Goal: Task Accomplishment & Management: Manage account settings

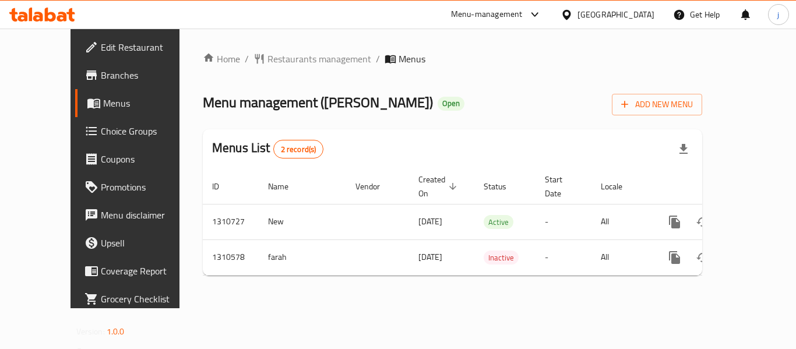
click at [565, 12] on icon at bounding box center [567, 14] width 8 height 10
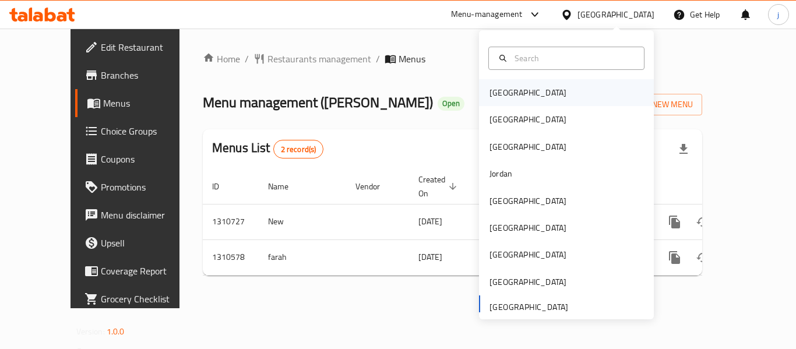
click at [502, 98] on div "[GEOGRAPHIC_DATA]" at bounding box center [528, 92] width 77 height 13
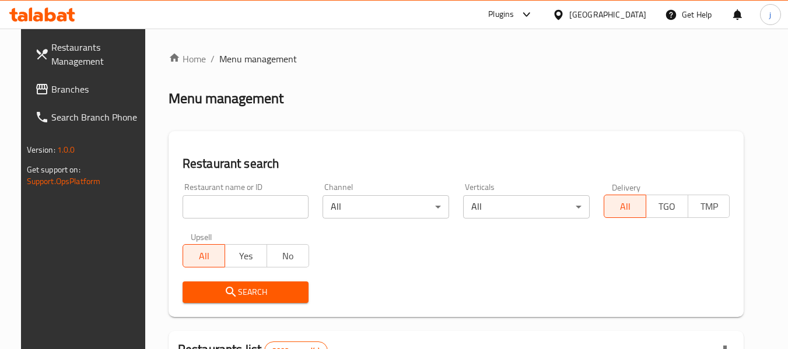
click at [51, 87] on span "Branches" at bounding box center [97, 89] width 92 height 14
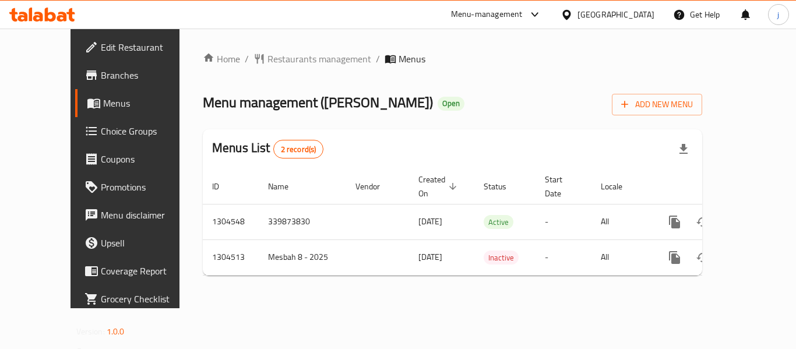
click at [573, 14] on icon at bounding box center [567, 15] width 12 height 12
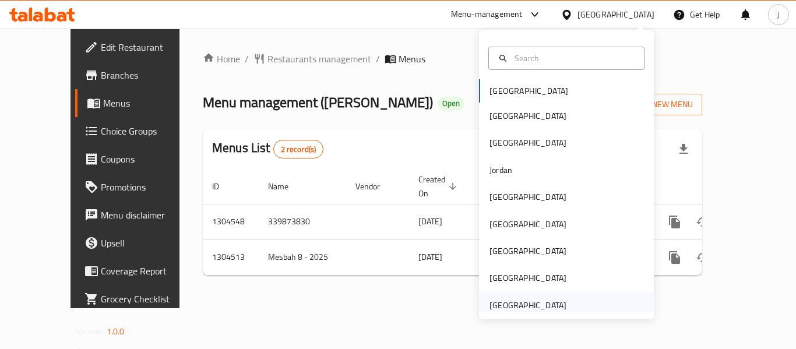
click at [494, 311] on div "[GEOGRAPHIC_DATA]" at bounding box center [528, 305] width 77 height 13
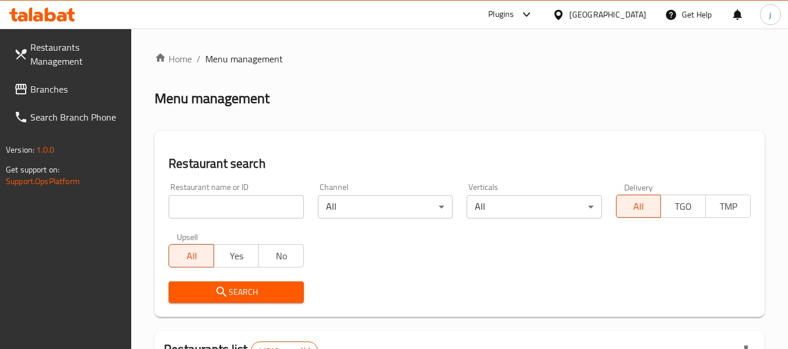
click at [36, 85] on span "Branches" at bounding box center [76, 89] width 92 height 14
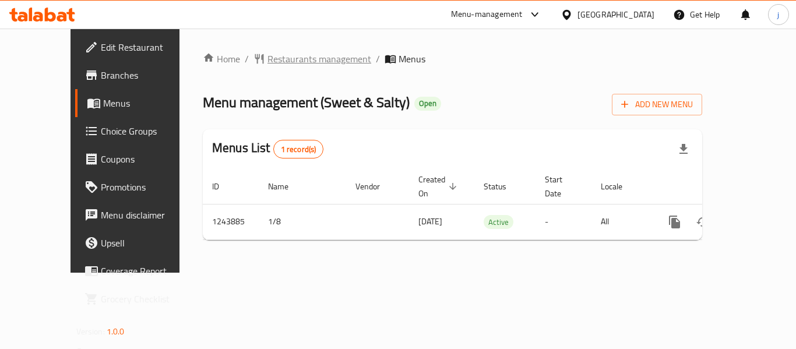
click at [268, 62] on span "Restaurants management" at bounding box center [320, 59] width 104 height 14
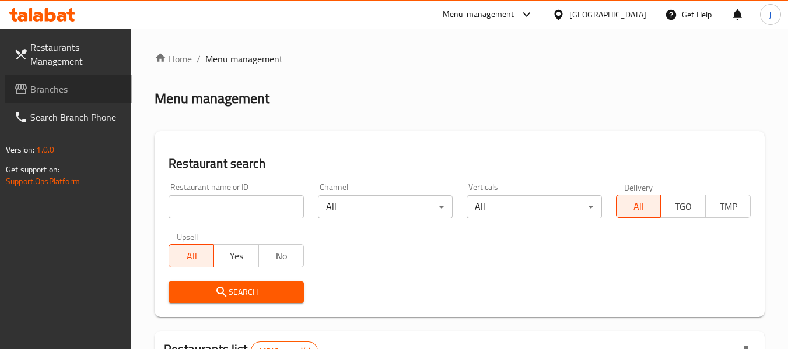
click at [66, 90] on span "Branches" at bounding box center [76, 89] width 92 height 14
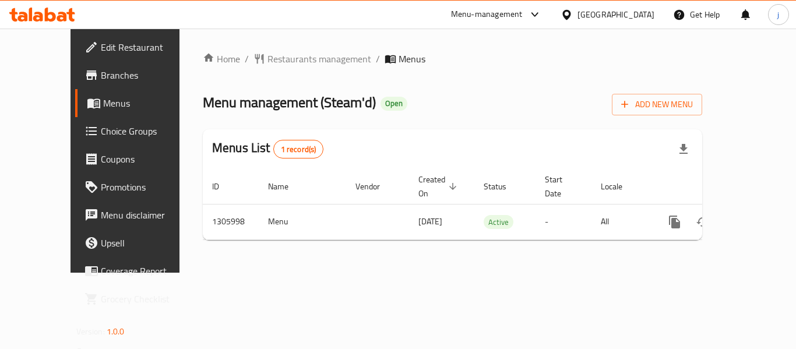
click at [595, 9] on div "[GEOGRAPHIC_DATA]" at bounding box center [616, 14] width 77 height 13
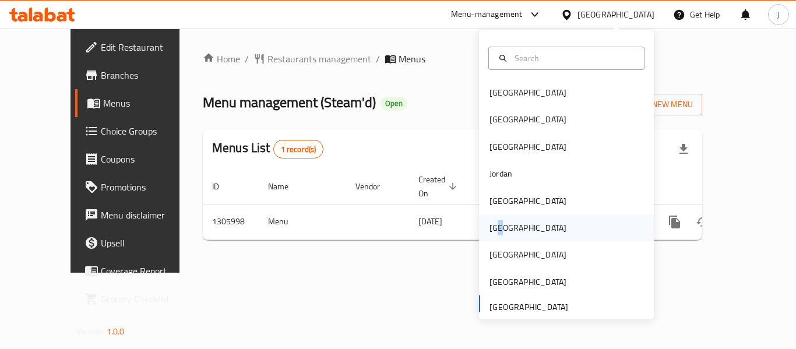
drag, startPoint x: 496, startPoint y: 229, endPoint x: 472, endPoint y: 224, distance: 23.7
click at [480, 224] on div "[GEOGRAPHIC_DATA]" at bounding box center [528, 228] width 96 height 27
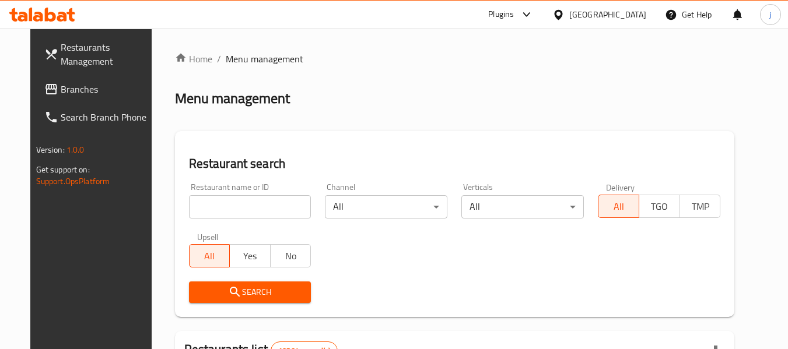
click at [64, 94] on span "Branches" at bounding box center [107, 89] width 92 height 14
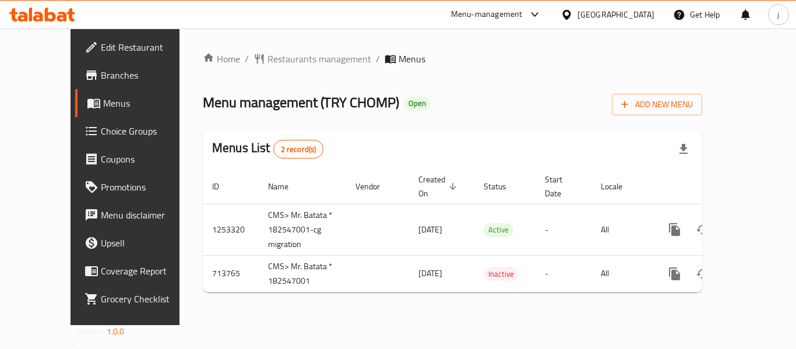
click at [571, 18] on icon at bounding box center [567, 14] width 8 height 10
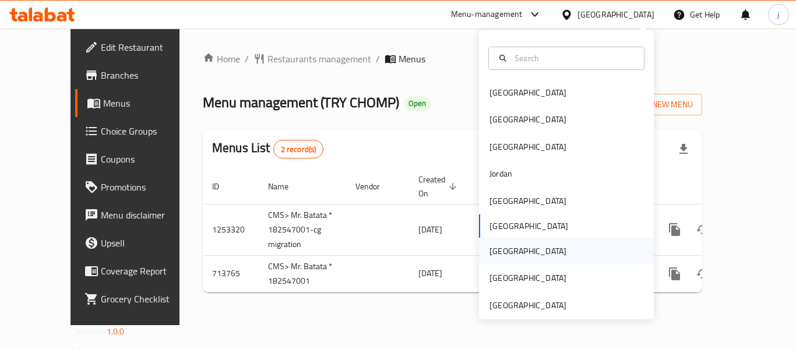
click at [516, 247] on div "[GEOGRAPHIC_DATA]" at bounding box center [566, 251] width 175 height 27
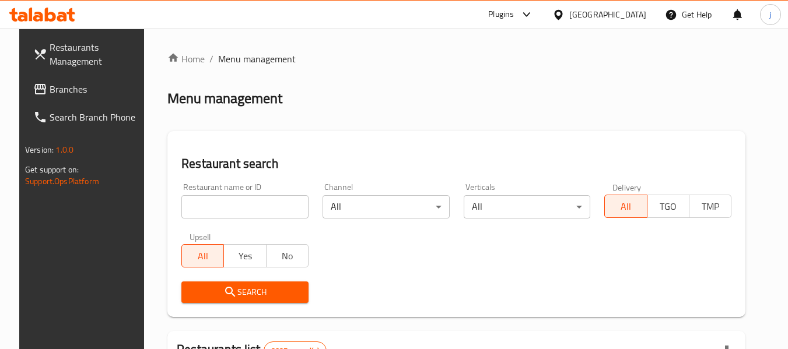
click at [89, 85] on span "Branches" at bounding box center [96, 89] width 92 height 14
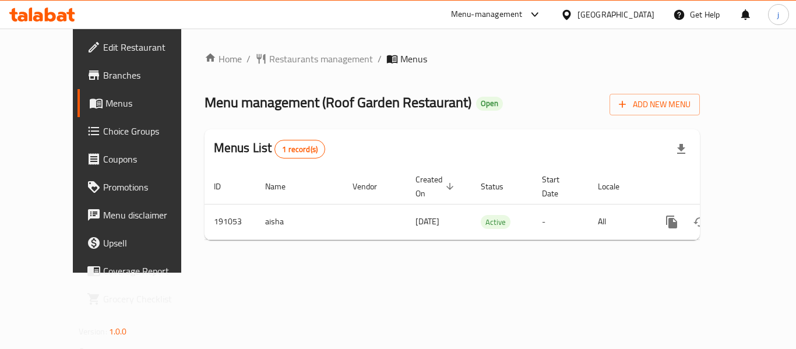
click at [573, 15] on icon at bounding box center [567, 15] width 12 height 12
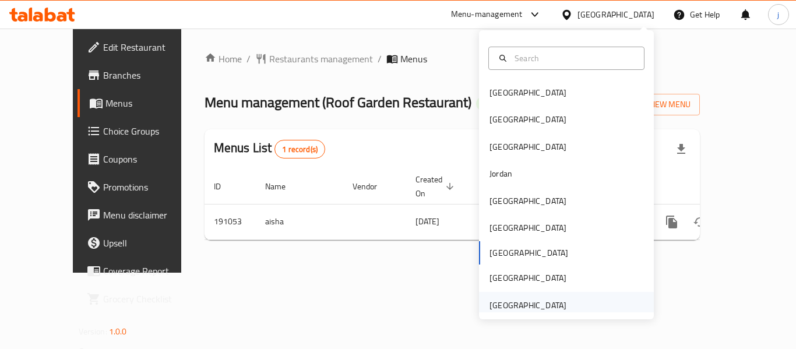
click at [501, 303] on div "[GEOGRAPHIC_DATA]" at bounding box center [528, 305] width 77 height 13
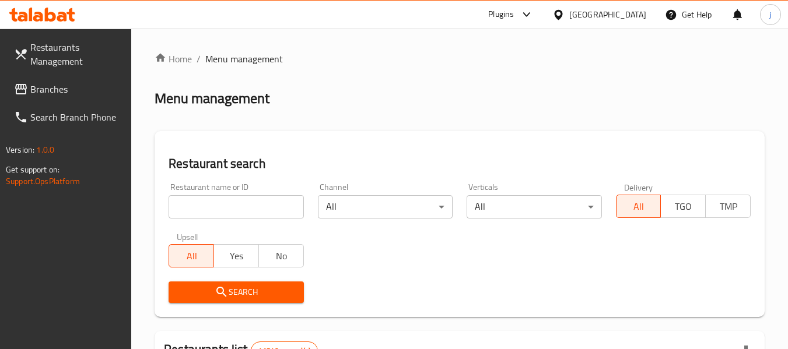
click at [66, 99] on link "Branches" at bounding box center [68, 89] width 127 height 28
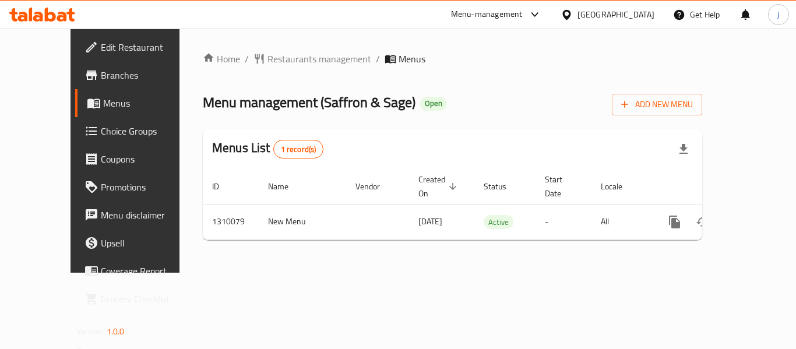
click at [568, 9] on icon at bounding box center [567, 15] width 12 height 12
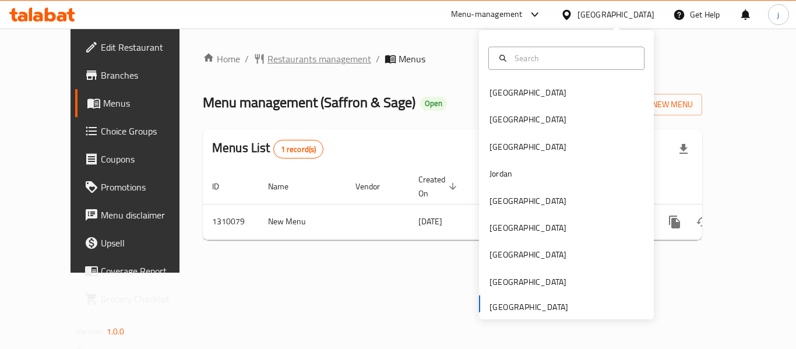
click at [268, 59] on span "Restaurants management" at bounding box center [320, 59] width 104 height 14
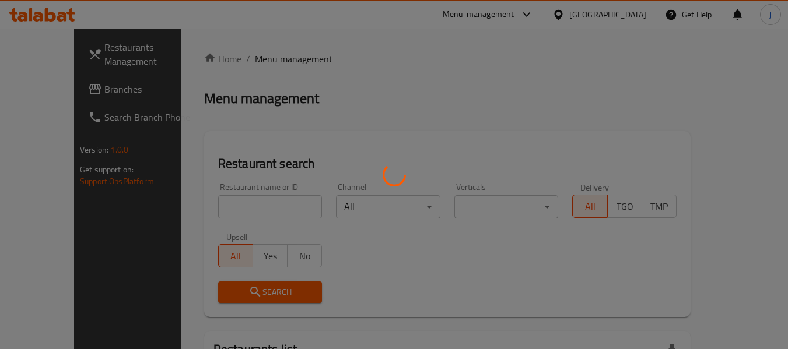
click at [32, 85] on div at bounding box center [394, 174] width 788 height 349
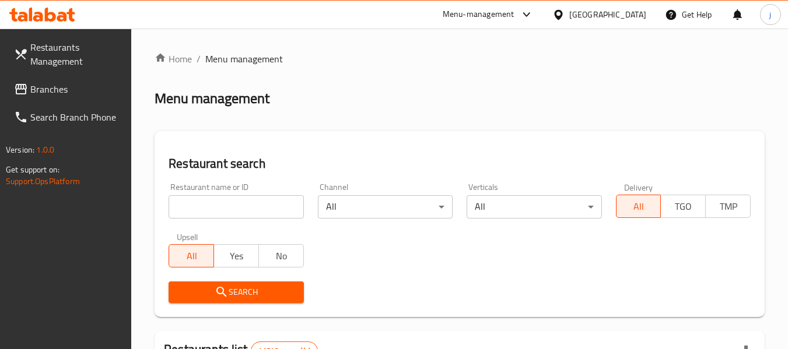
click at [48, 90] on div at bounding box center [394, 174] width 788 height 349
click at [48, 90] on span "Branches" at bounding box center [76, 89] width 92 height 14
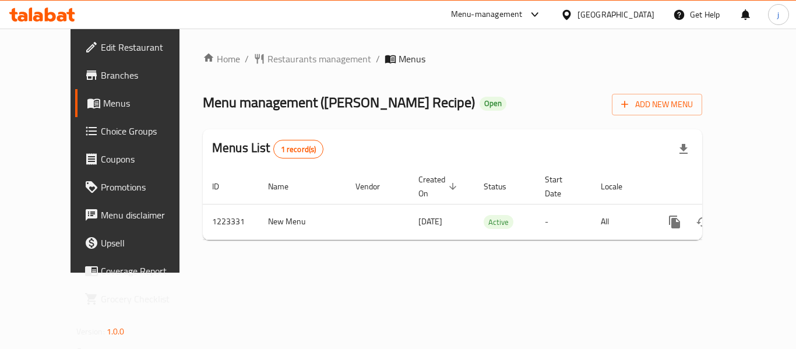
click at [101, 48] on span "Edit Restaurant" at bounding box center [147, 47] width 93 height 14
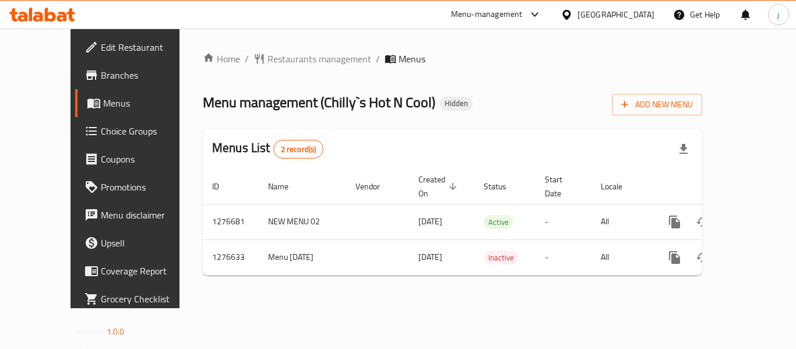
click at [573, 17] on icon at bounding box center [567, 15] width 12 height 12
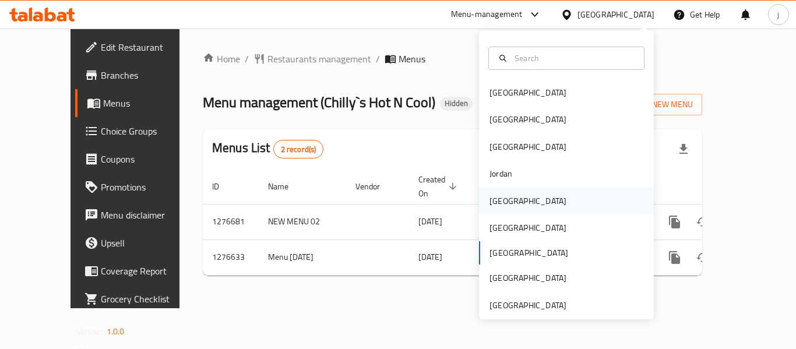
click at [496, 197] on div "Kuwait" at bounding box center [528, 201] width 77 height 13
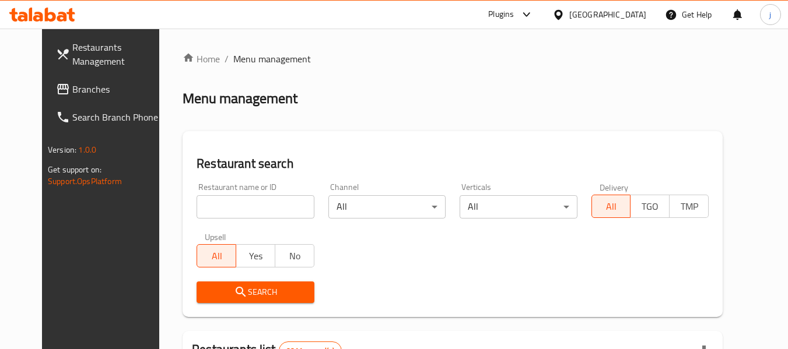
click at [72, 96] on span "Branches" at bounding box center [118, 89] width 92 height 14
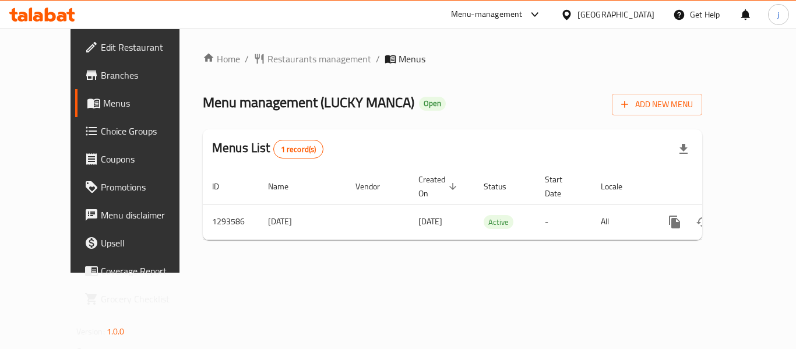
click at [571, 16] on icon at bounding box center [567, 14] width 8 height 10
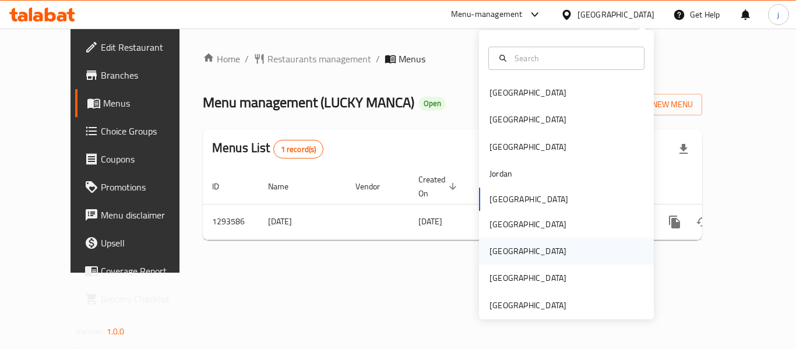
click at [494, 247] on div "[GEOGRAPHIC_DATA]" at bounding box center [528, 251] width 77 height 13
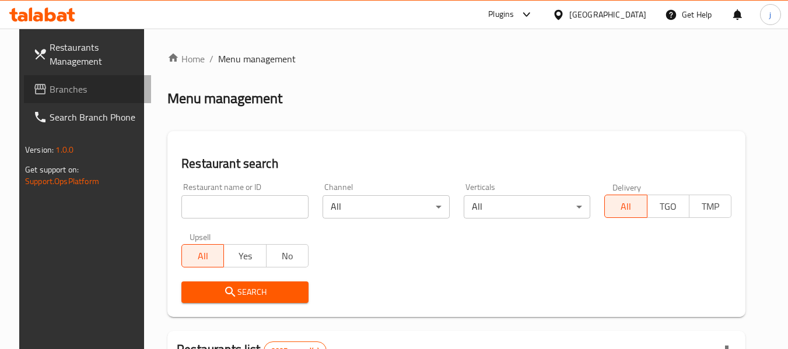
click at [66, 93] on span "Branches" at bounding box center [96, 89] width 92 height 14
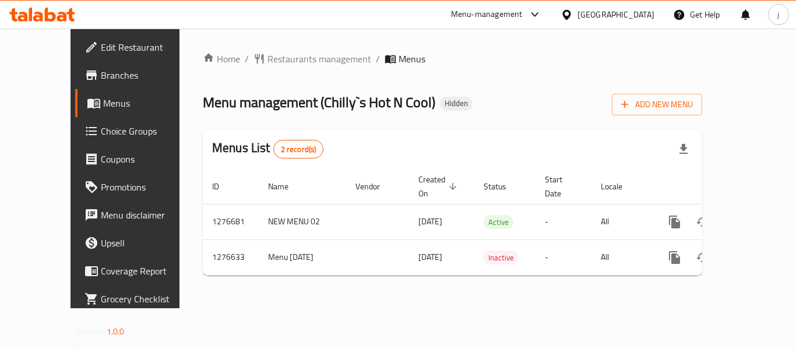
click at [571, 12] on icon at bounding box center [567, 14] width 8 height 10
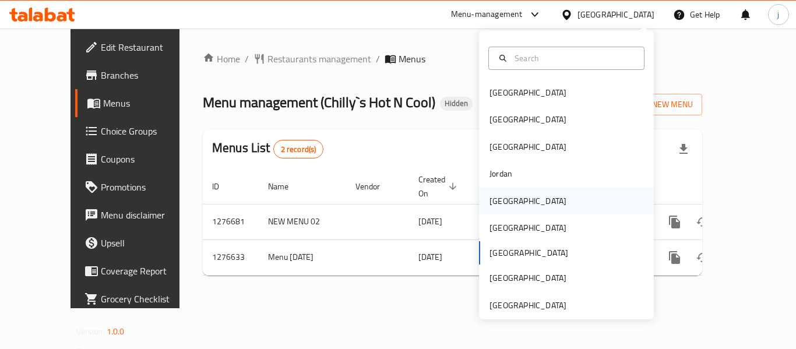
click at [480, 198] on div "[GEOGRAPHIC_DATA]" at bounding box center [528, 201] width 96 height 27
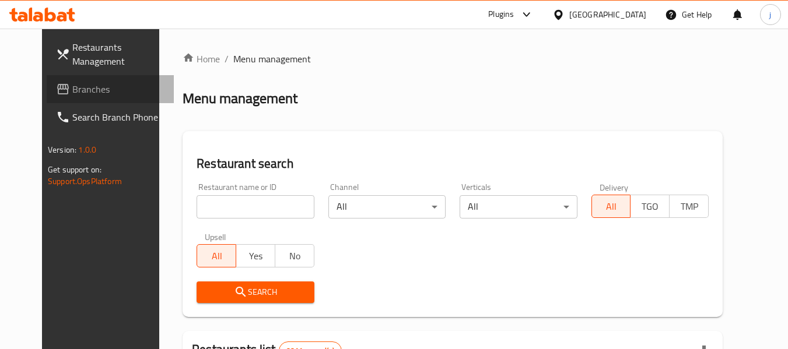
click at [72, 92] on span "Branches" at bounding box center [118, 89] width 92 height 14
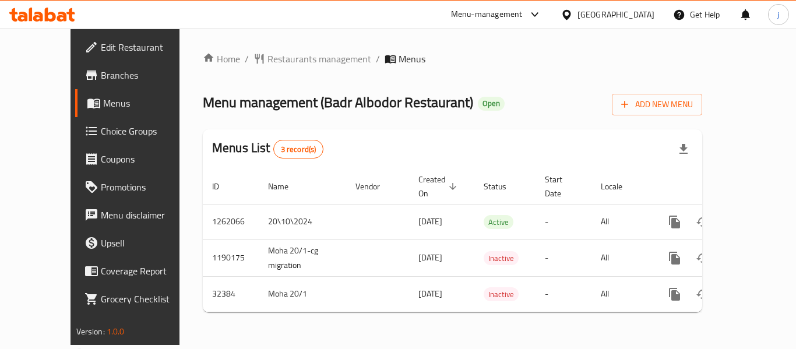
click at [571, 13] on icon at bounding box center [567, 14] width 8 height 10
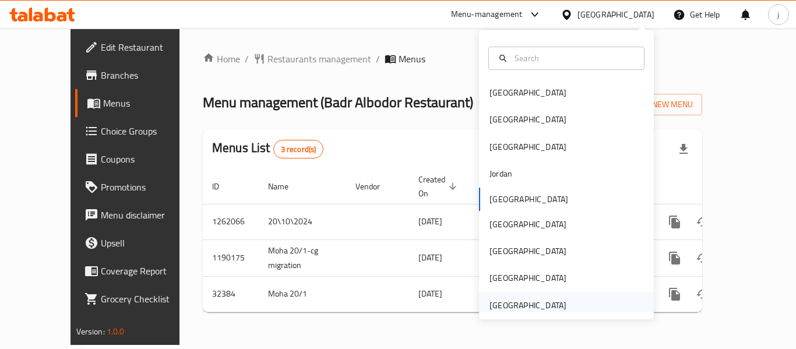
click at [508, 307] on div "[GEOGRAPHIC_DATA]" at bounding box center [528, 305] width 77 height 13
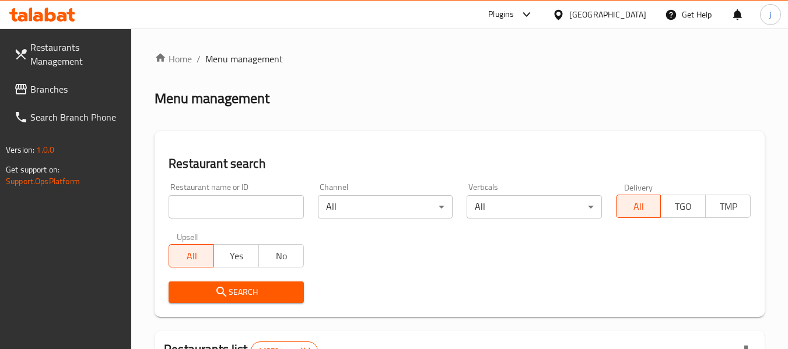
click at [16, 76] on link "Branches" at bounding box center [68, 89] width 127 height 28
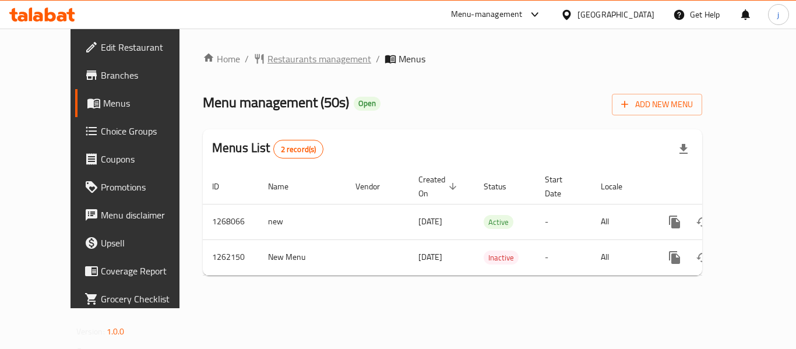
click at [296, 59] on span "Restaurants management" at bounding box center [320, 59] width 104 height 14
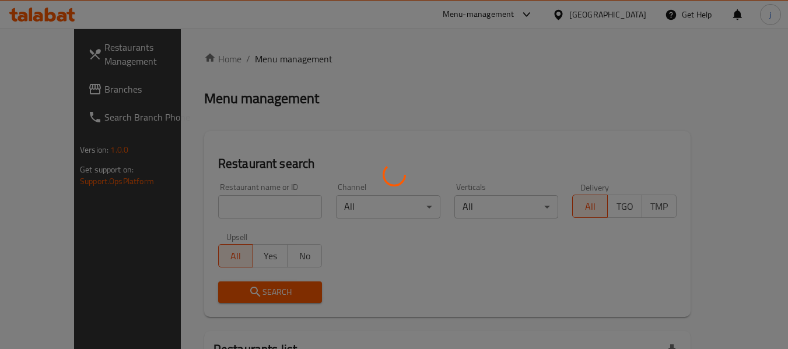
click at [54, 88] on div at bounding box center [394, 174] width 788 height 349
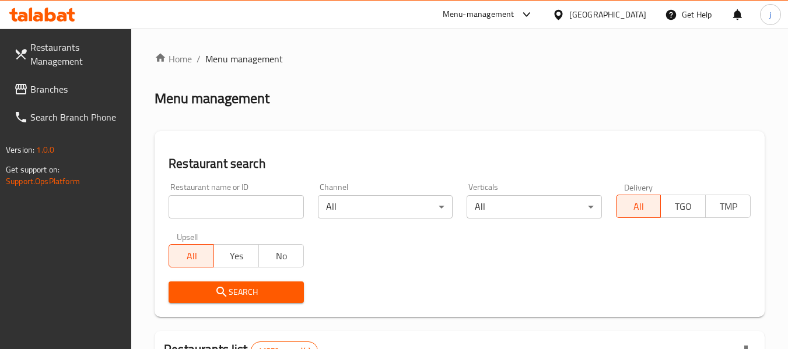
click at [54, 92] on span "Branches" at bounding box center [76, 89] width 92 height 14
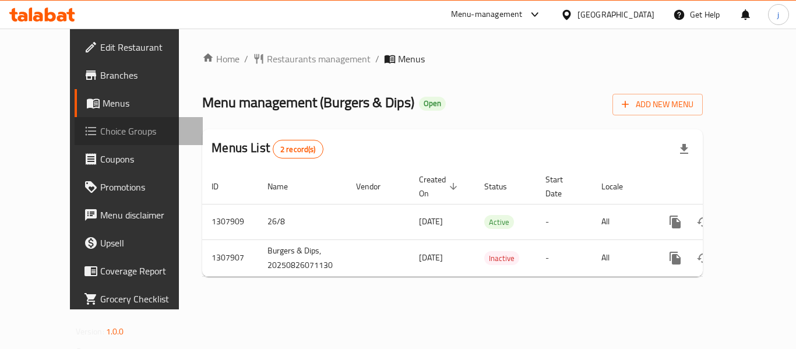
click at [100, 137] on span "Choice Groups" at bounding box center [146, 131] width 93 height 14
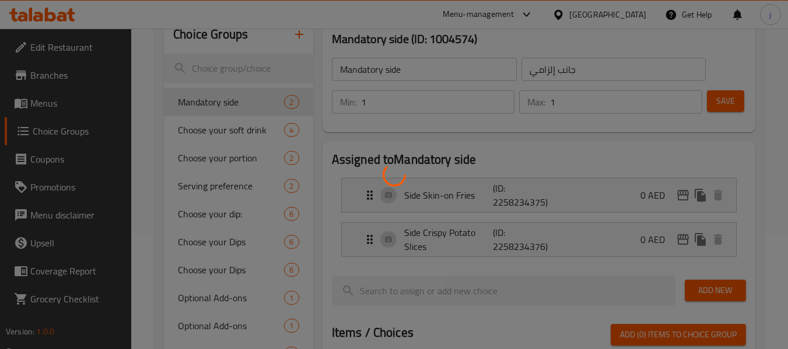
scroll to position [117, 0]
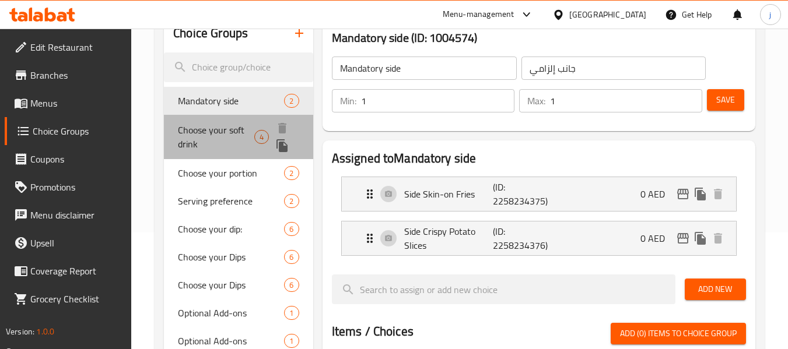
click at [218, 131] on span "Choose your soft drink" at bounding box center [216, 137] width 76 height 28
type input "Choose your soft drink"
type input "اختر المشروبك الغازي"
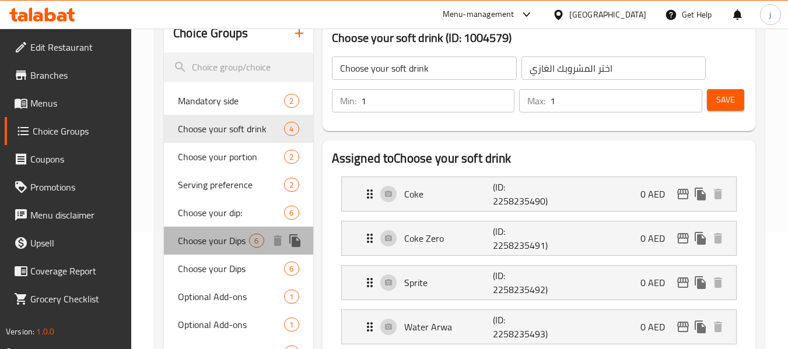
click at [209, 243] on span "Choose your Dips" at bounding box center [213, 241] width 71 height 14
type input "Choose your Dips"
type input "اختر الصوصات"
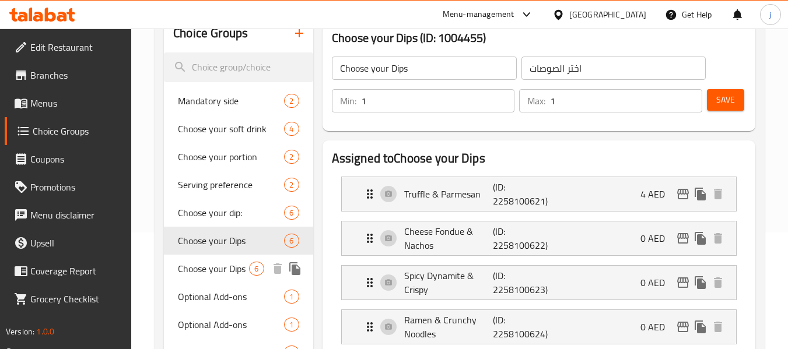
click at [206, 264] on span "Choose your Dips" at bounding box center [213, 269] width 71 height 14
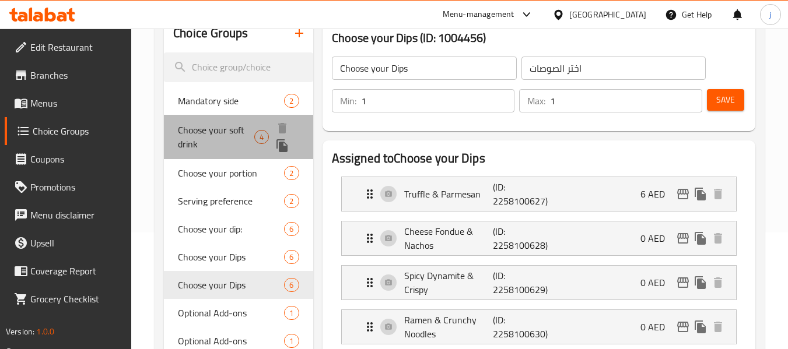
click at [201, 127] on span "Choose your soft drink" at bounding box center [216, 137] width 76 height 28
type input "Choose your soft drink"
type input "اختر المشروبك الغازي"
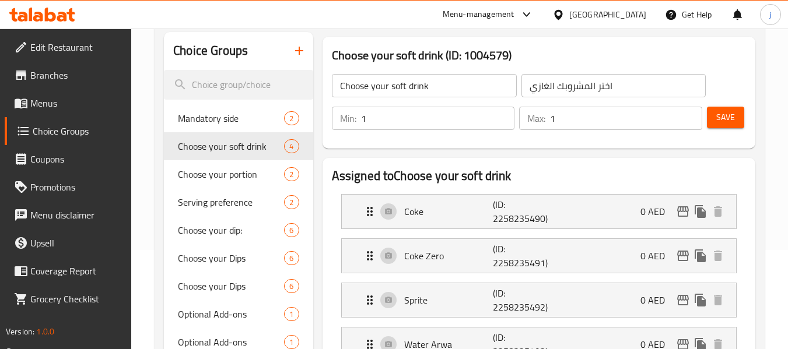
scroll to position [58, 0]
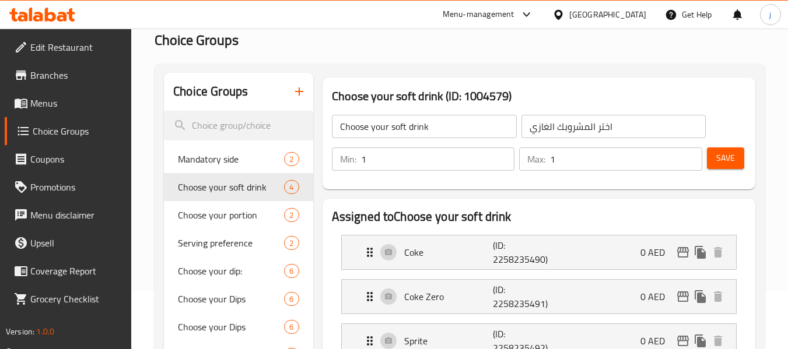
click at [499, 47] on h2 "Choice Groups" at bounding box center [459, 40] width 610 height 19
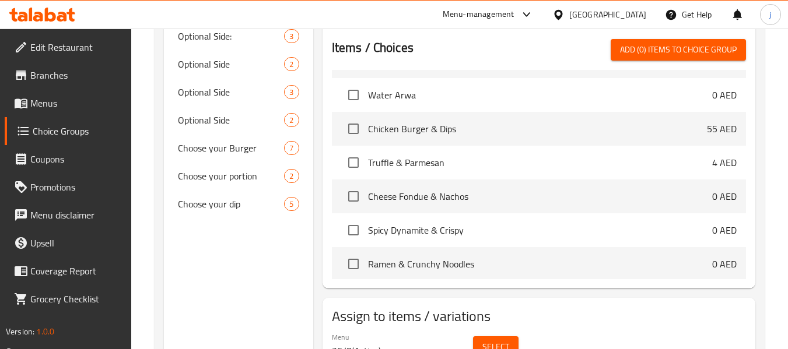
scroll to position [641, 0]
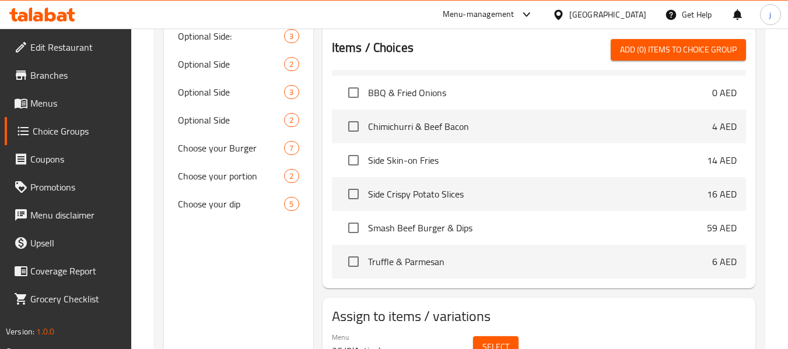
click at [406, 160] on span "Side Skin-on Fries" at bounding box center [537, 160] width 339 height 14
click at [382, 161] on span "Side Skin-on Fries" at bounding box center [537, 160] width 339 height 14
copy span "Side Skin-on Fries"
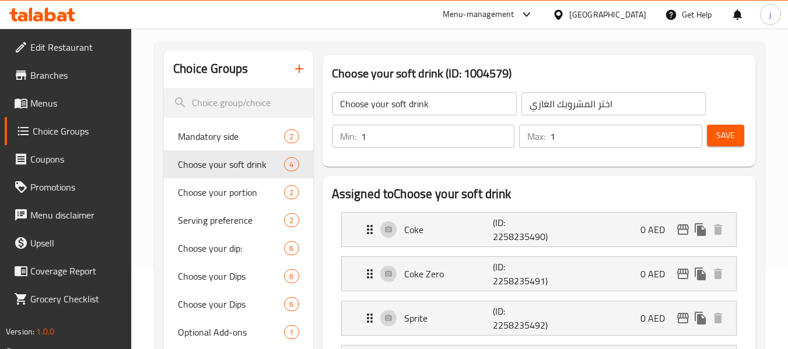
scroll to position [0, 0]
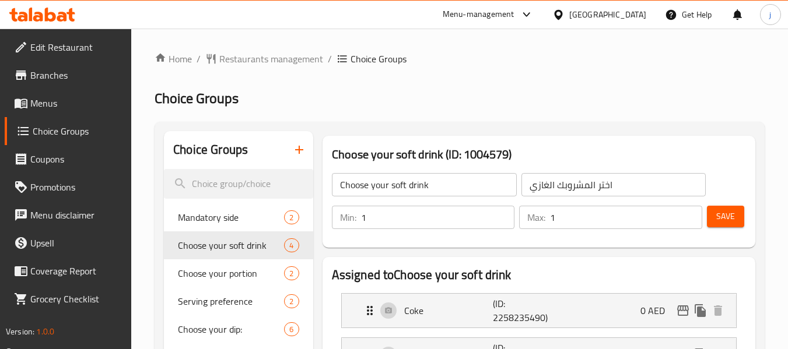
click at [254, 57] on span "Restaurants management" at bounding box center [271, 59] width 104 height 14
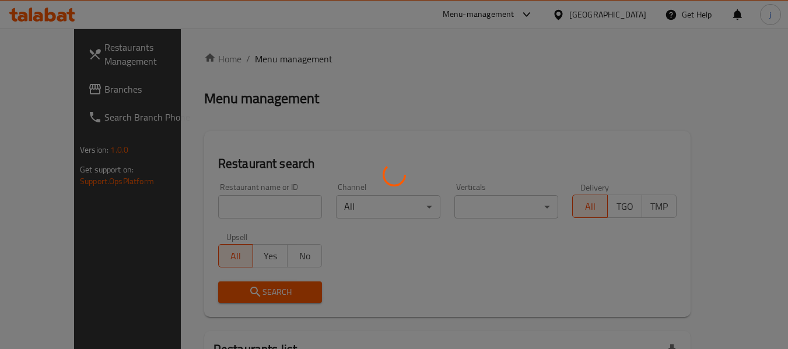
click at [49, 92] on div at bounding box center [394, 174] width 788 height 349
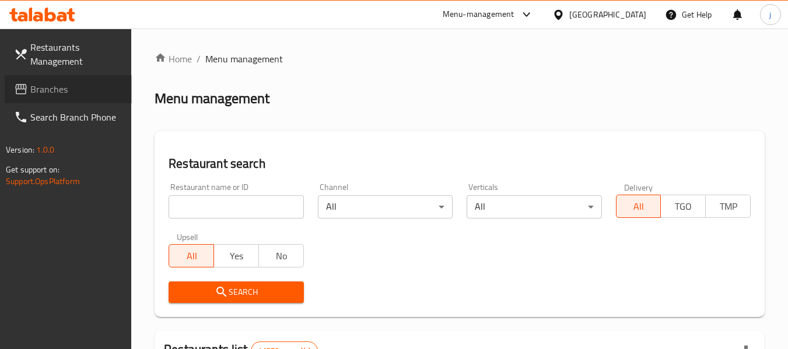
click at [65, 88] on span "Branches" at bounding box center [76, 89] width 92 height 14
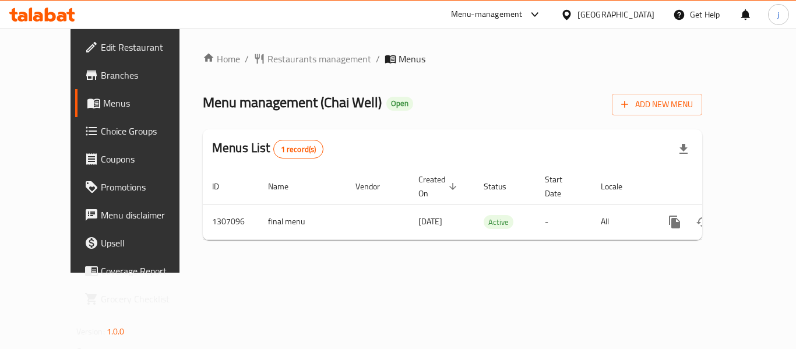
click at [585, 13] on div "[GEOGRAPHIC_DATA]" at bounding box center [616, 14] width 77 height 13
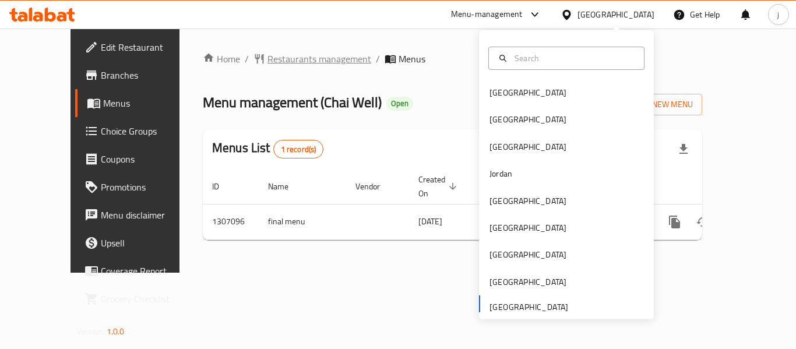
click at [268, 64] on span "Restaurants management" at bounding box center [320, 59] width 104 height 14
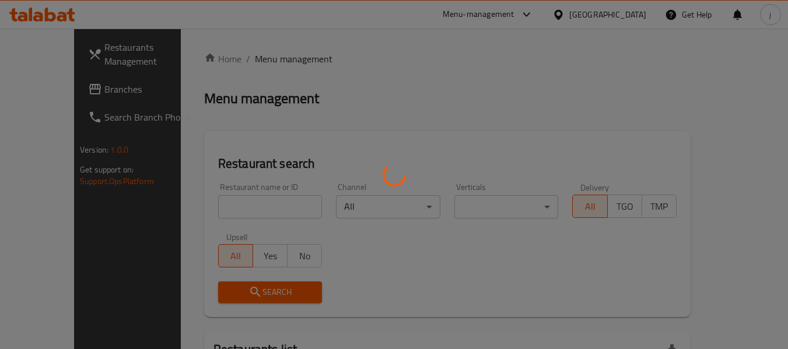
click at [42, 102] on div at bounding box center [394, 174] width 788 height 349
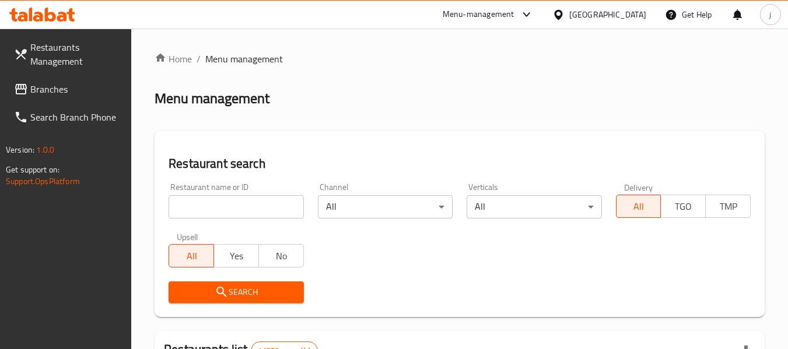
click at [46, 94] on span "Branches" at bounding box center [76, 89] width 92 height 14
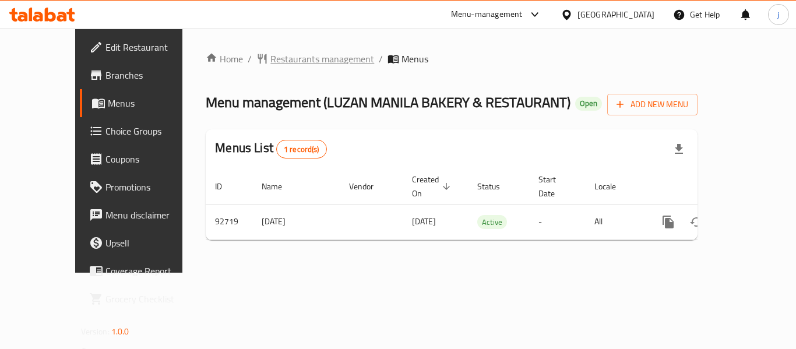
drag, startPoint x: 245, startPoint y: 69, endPoint x: 260, endPoint y: 57, distance: 19.1
click at [245, 69] on div "Home / Restaurants management / Menus Menu management ( LUZAN MANILA BAKERY & R…" at bounding box center [452, 151] width 492 height 198
click at [270, 57] on span "Restaurants management" at bounding box center [322, 59] width 104 height 14
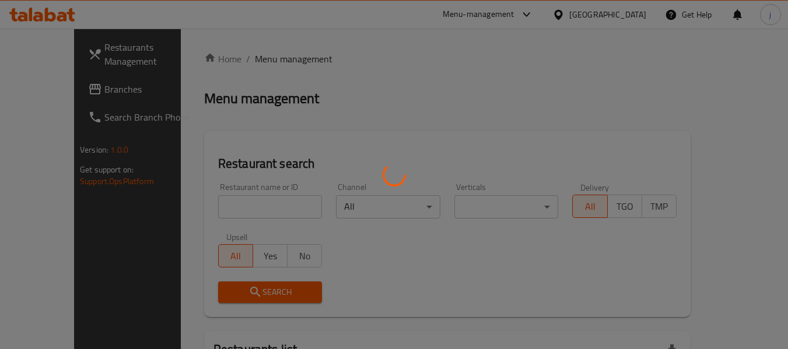
click at [60, 91] on div at bounding box center [394, 174] width 788 height 349
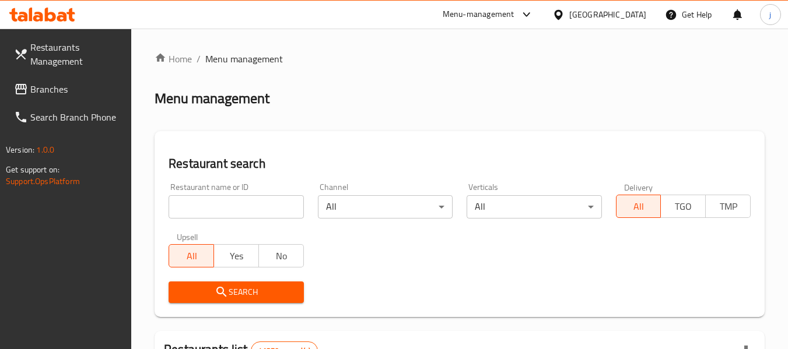
click at [86, 94] on span "Branches" at bounding box center [76, 89] width 92 height 14
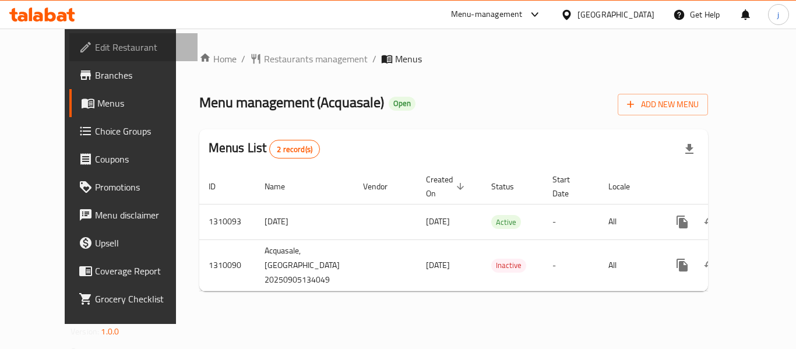
click at [95, 51] on span "Edit Restaurant" at bounding box center [141, 47] width 93 height 14
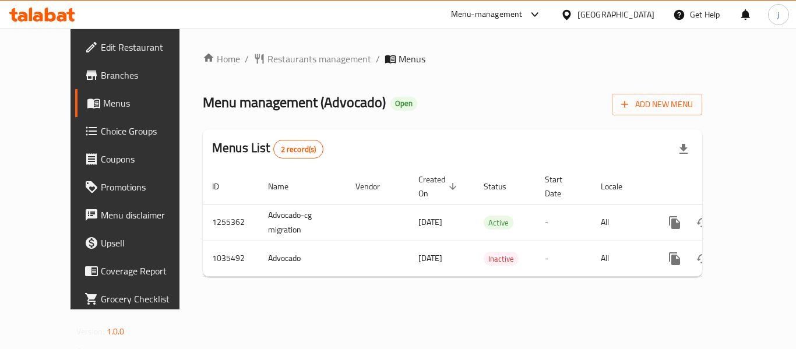
click at [571, 16] on icon at bounding box center [567, 14] width 8 height 10
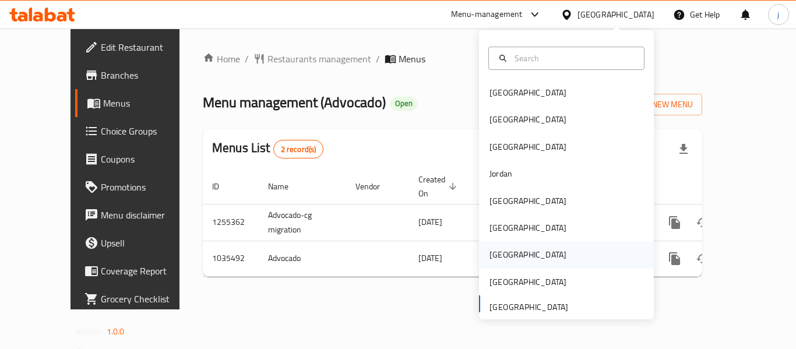
click at [495, 248] on div "[GEOGRAPHIC_DATA]" at bounding box center [528, 254] width 77 height 13
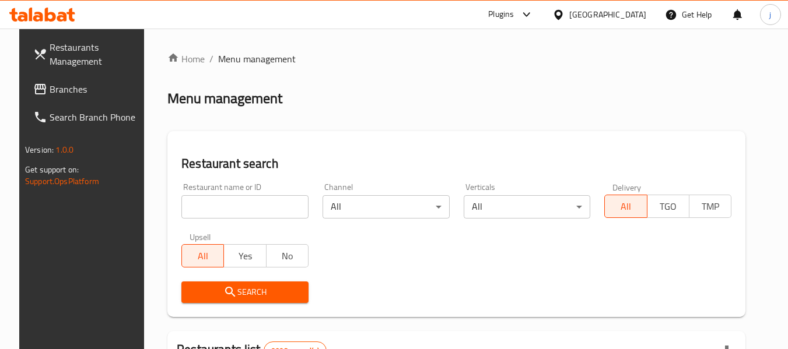
click at [562, 11] on icon at bounding box center [558, 14] width 8 height 10
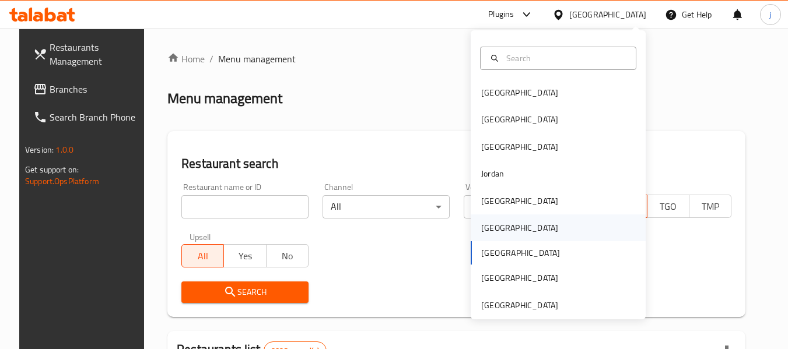
click at [487, 229] on div "[GEOGRAPHIC_DATA]" at bounding box center [519, 228] width 77 height 13
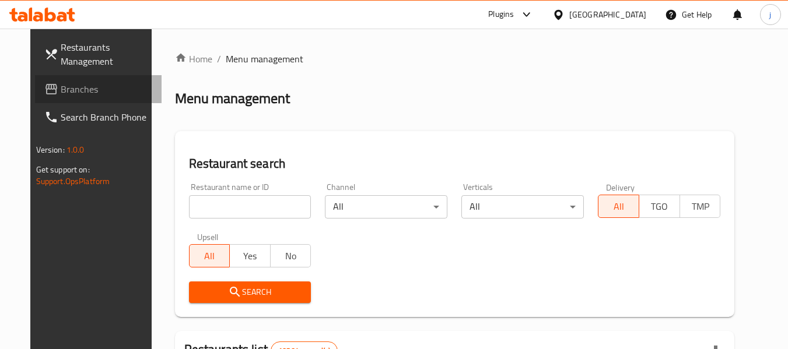
click at [79, 99] on link "Branches" at bounding box center [98, 89] width 127 height 28
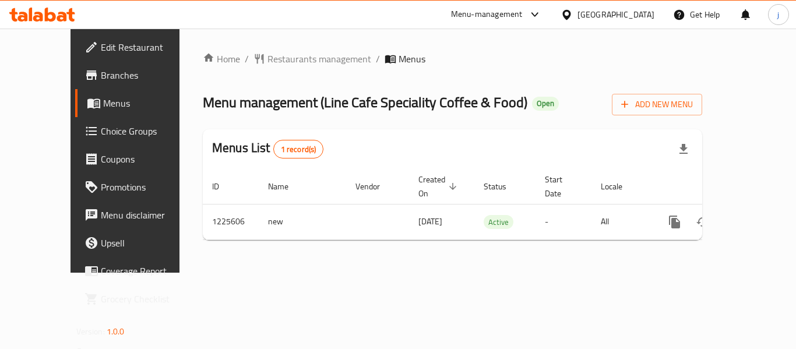
click at [101, 130] on span "Choice Groups" at bounding box center [147, 131] width 93 height 14
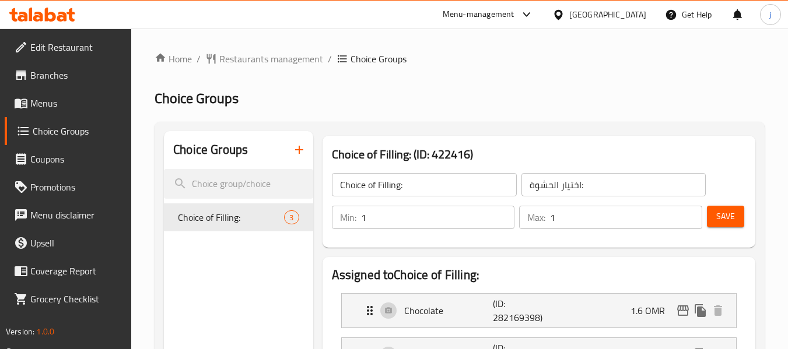
click at [78, 100] on span "Menus" at bounding box center [76, 103] width 92 height 14
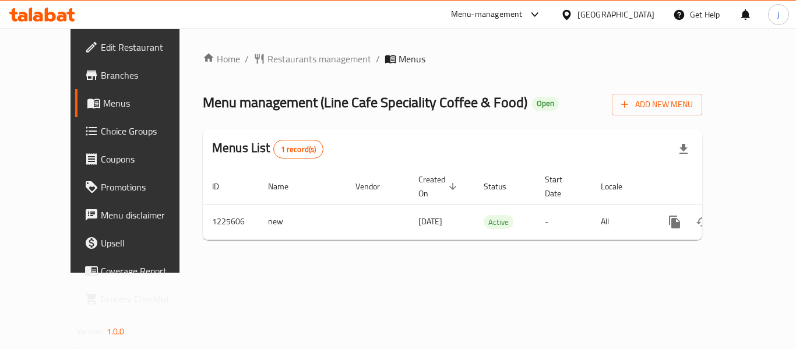
click at [578, 13] on div at bounding box center [569, 14] width 17 height 13
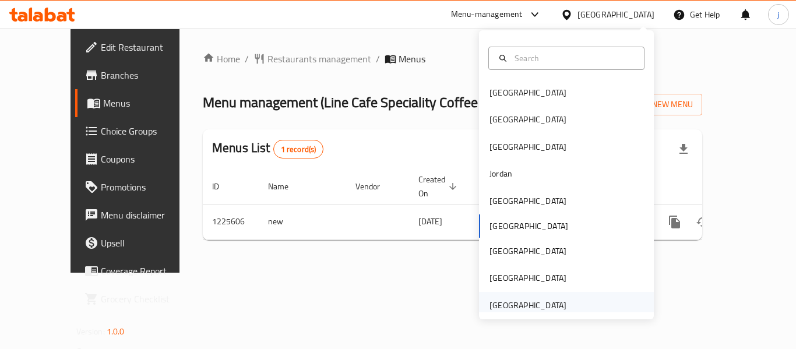
click at [502, 302] on div "[GEOGRAPHIC_DATA]" at bounding box center [528, 305] width 77 height 13
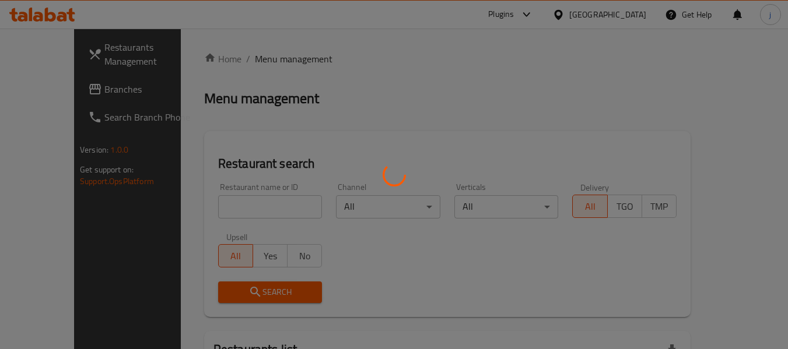
click at [62, 86] on div at bounding box center [394, 174] width 788 height 349
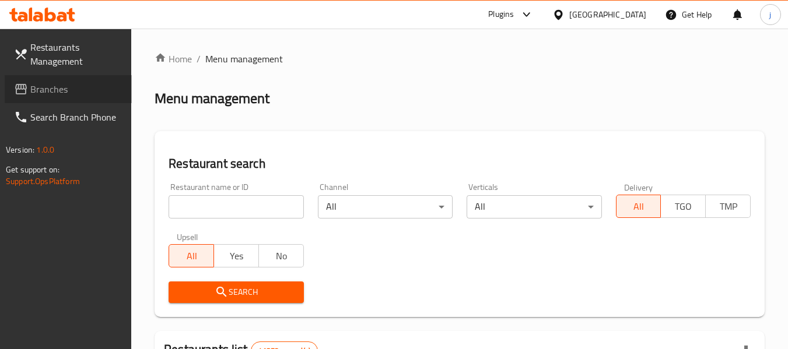
click at [62, 86] on span "Branches" at bounding box center [76, 89] width 92 height 14
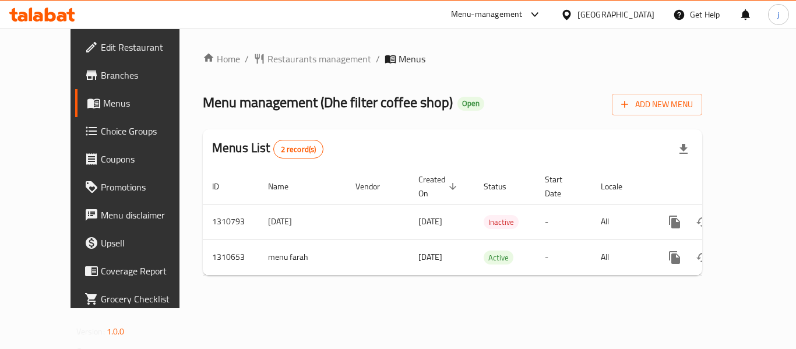
click at [600, 22] on div "[GEOGRAPHIC_DATA]" at bounding box center [607, 15] width 113 height 28
click at [268, 65] on span "Restaurants management" at bounding box center [320, 59] width 104 height 14
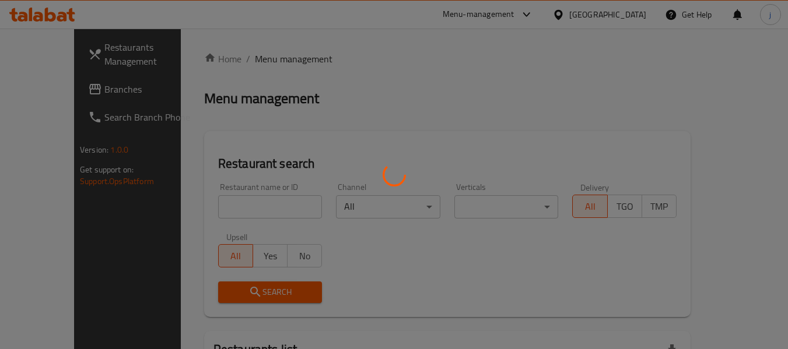
click at [66, 97] on div at bounding box center [394, 174] width 788 height 349
click at [66, 87] on div at bounding box center [394, 174] width 788 height 349
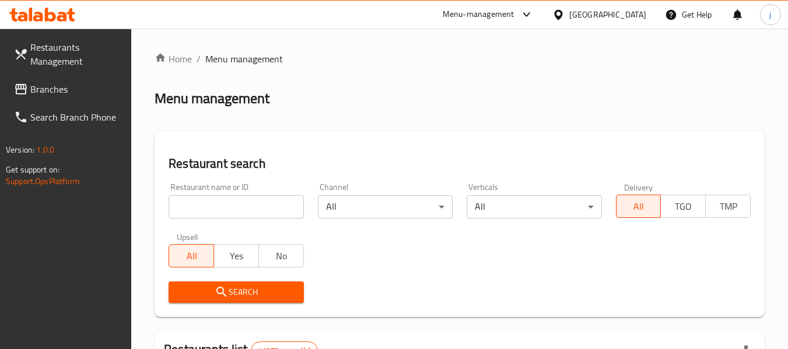
click at [66, 87] on span "Branches" at bounding box center [76, 89] width 92 height 14
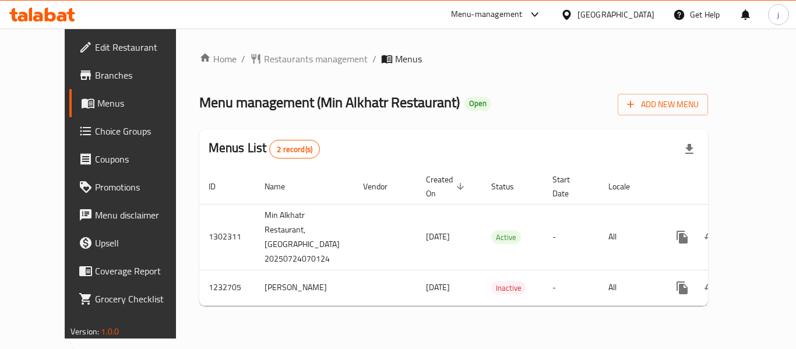
click at [95, 132] on span "Choice Groups" at bounding box center [141, 131] width 93 height 14
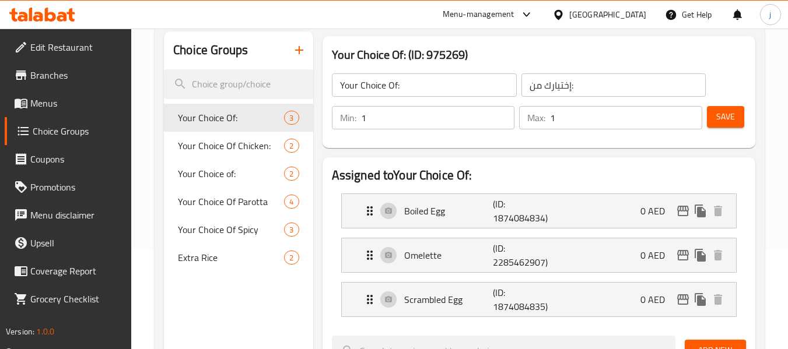
scroll to position [117, 0]
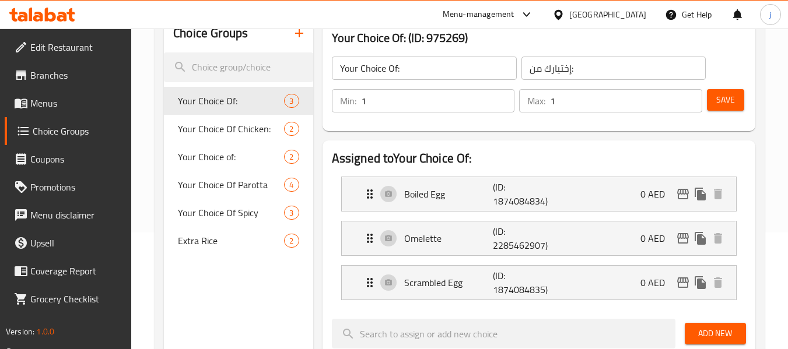
click at [188, 254] on div "Extra Rice 2" at bounding box center [238, 241] width 149 height 28
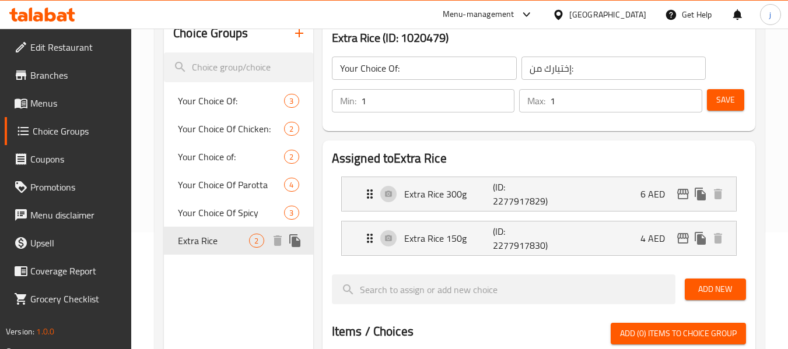
type input "Extra Rice"
type input "أرز إضافي"
type input "0"
click at [589, 16] on div "[GEOGRAPHIC_DATA]" at bounding box center [607, 14] width 77 height 13
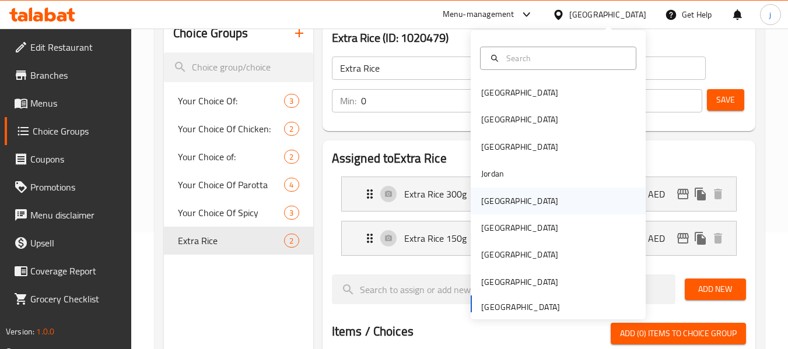
click at [490, 197] on div "[GEOGRAPHIC_DATA]" at bounding box center [519, 201] width 77 height 13
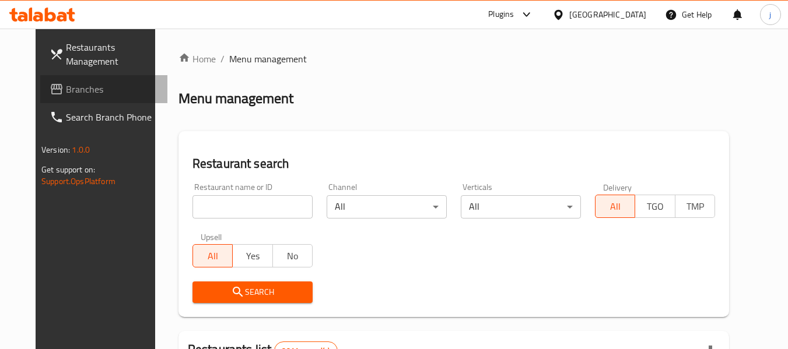
click at [66, 84] on span "Branches" at bounding box center [112, 89] width 92 height 14
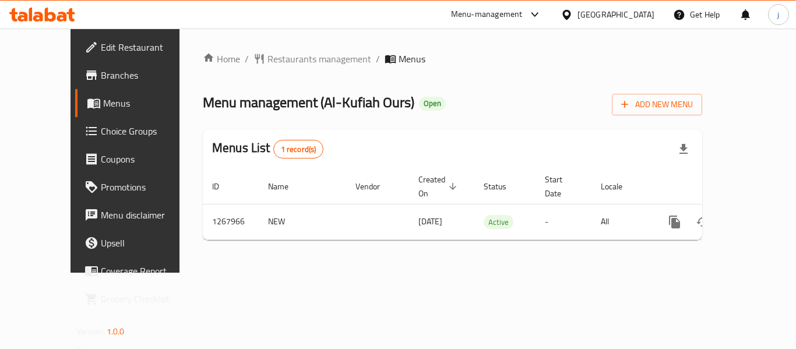
click at [573, 15] on icon at bounding box center [567, 15] width 12 height 12
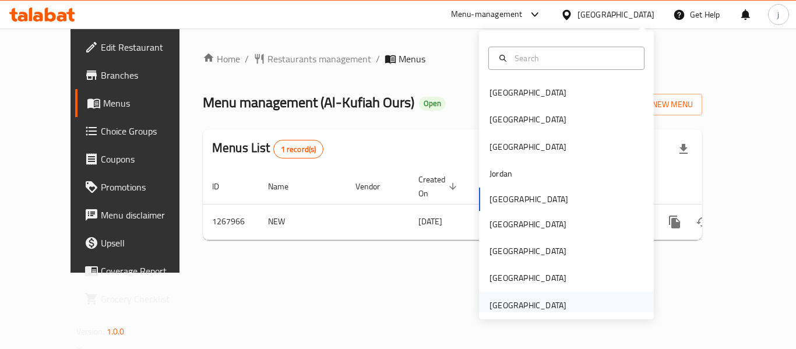
click at [499, 304] on div "[GEOGRAPHIC_DATA]" at bounding box center [528, 305] width 77 height 13
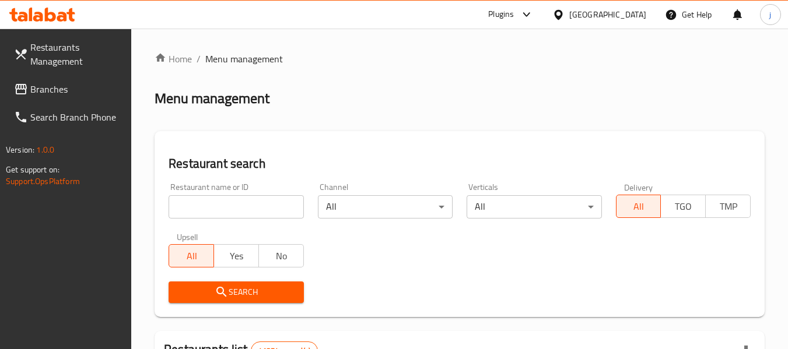
click at [6, 81] on link "Branches" at bounding box center [68, 89] width 127 height 28
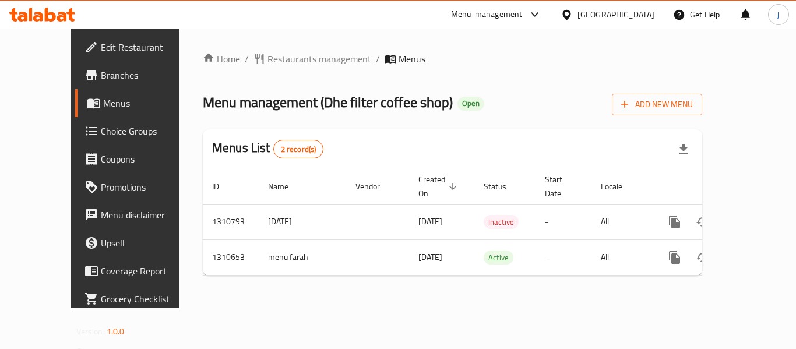
click at [101, 128] on span "Choice Groups" at bounding box center [147, 131] width 93 height 14
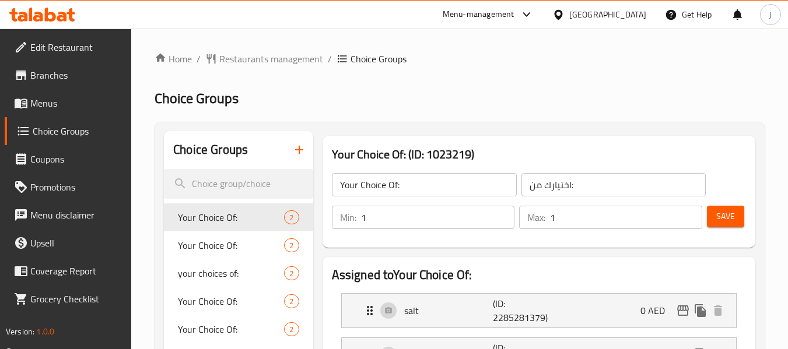
click at [566, 3] on div "[GEOGRAPHIC_DATA]" at bounding box center [599, 15] width 113 height 28
click at [561, 11] on icon at bounding box center [558, 14] width 8 height 10
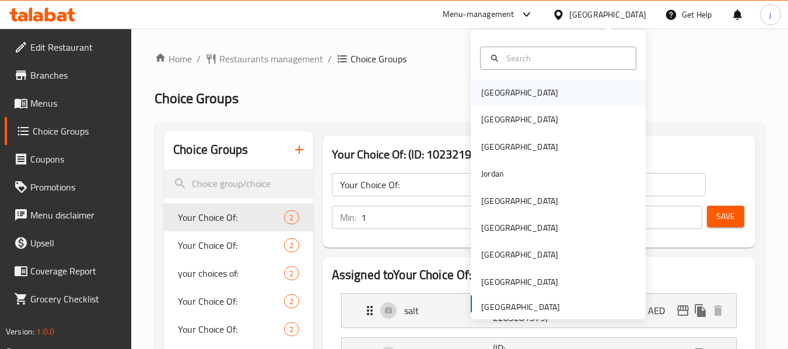
click at [533, 93] on div "[GEOGRAPHIC_DATA]" at bounding box center [557, 92] width 175 height 27
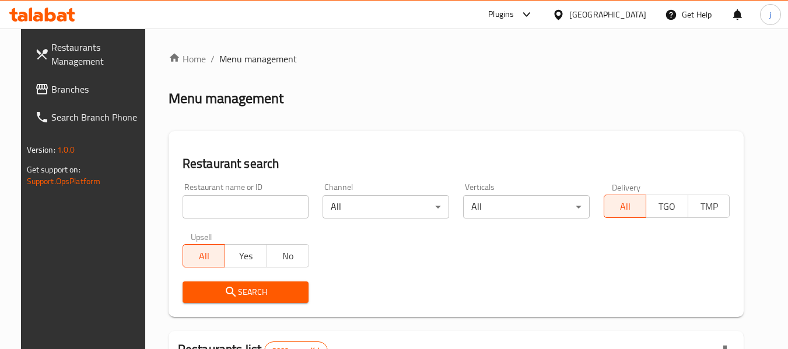
click at [77, 72] on link "Restaurants Management" at bounding box center [89, 54] width 127 height 42
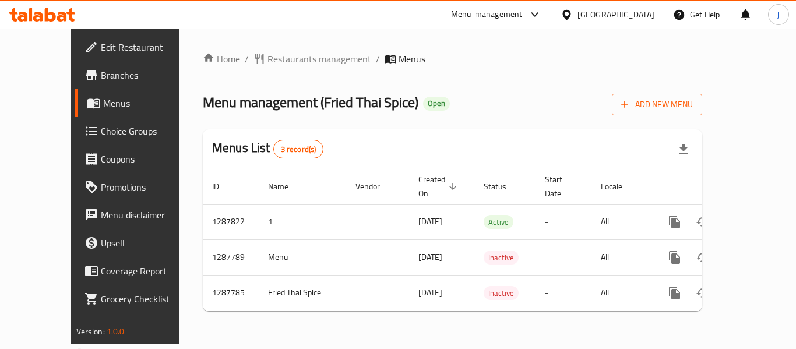
click at [101, 138] on span "Choice Groups" at bounding box center [147, 131] width 93 height 14
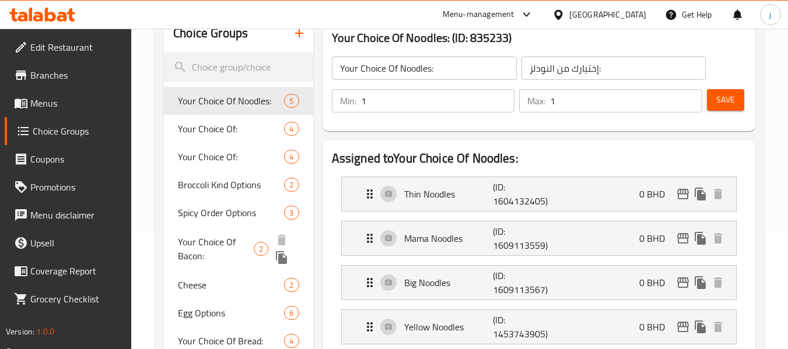
scroll to position [233, 0]
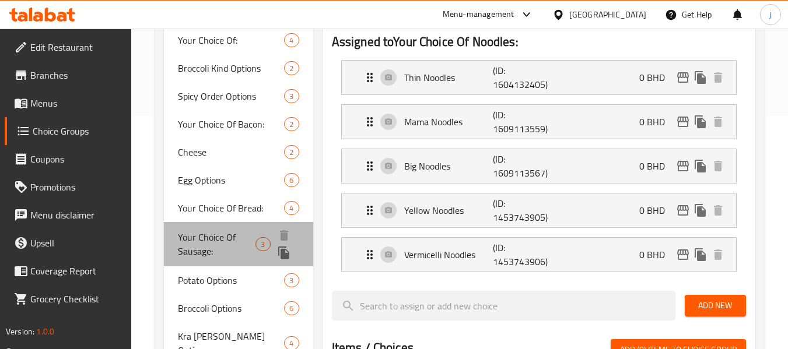
click at [231, 238] on span "Your Choice Of Sausage:" at bounding box center [217, 244] width 78 height 28
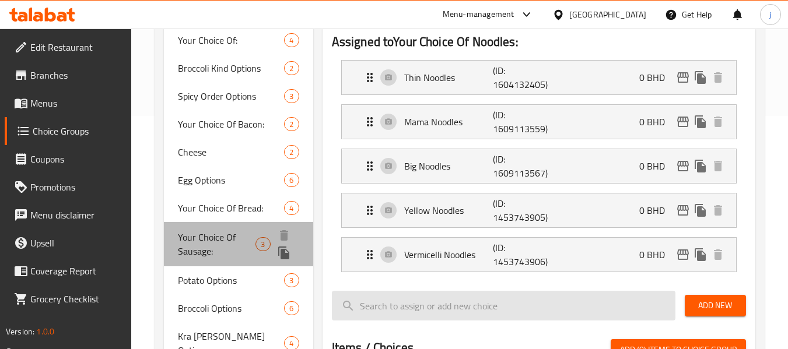
type input "Your Choice Of Sausage:"
type input "اختيارك من سجق:"
type input "0"
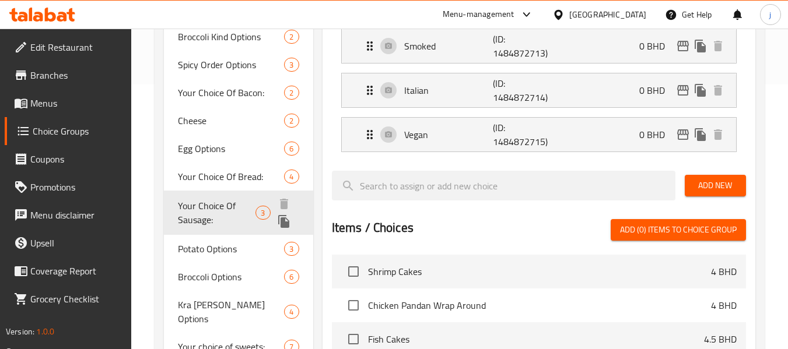
scroll to position [206, 0]
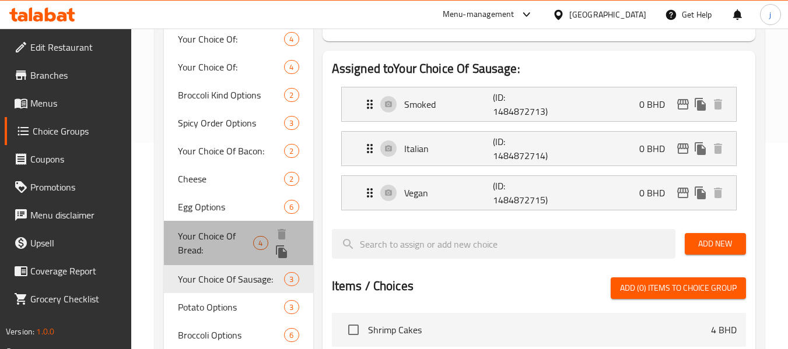
click at [219, 230] on span "Your Choice Of Bread:" at bounding box center [215, 243] width 75 height 28
type input "Your Choice Of Bread:"
type input "اختيارك من خبز:"
type input "1"
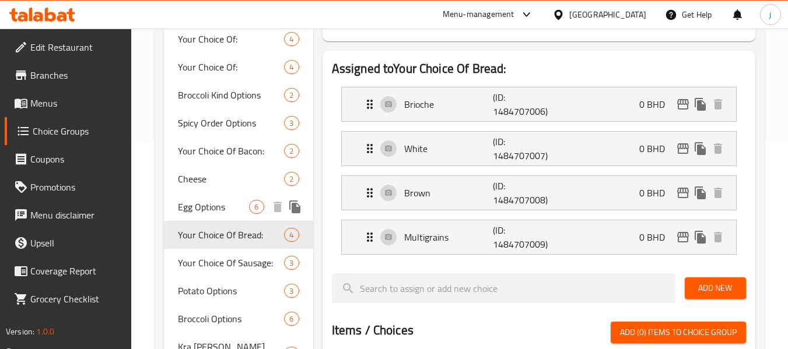
scroll to position [90, 0]
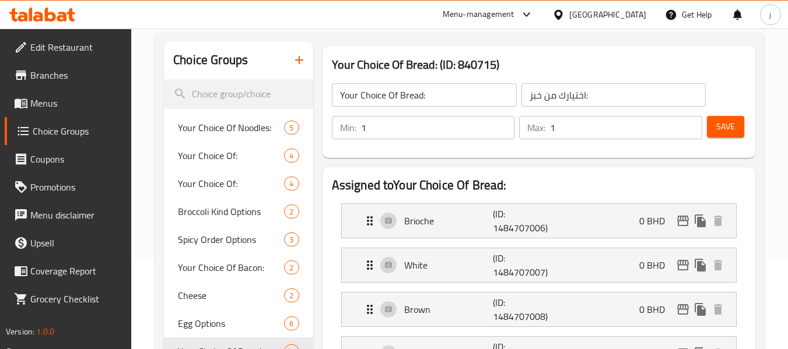
click at [562, 13] on icon at bounding box center [558, 14] width 8 height 10
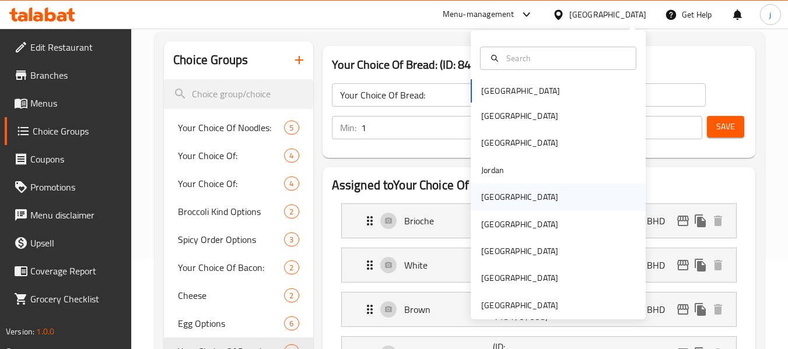
click at [486, 196] on div "[GEOGRAPHIC_DATA]" at bounding box center [519, 197] width 77 height 13
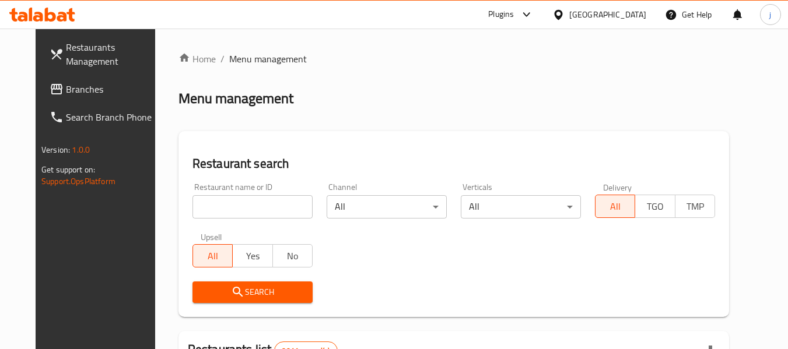
click at [64, 98] on link "Branches" at bounding box center [103, 89] width 127 height 28
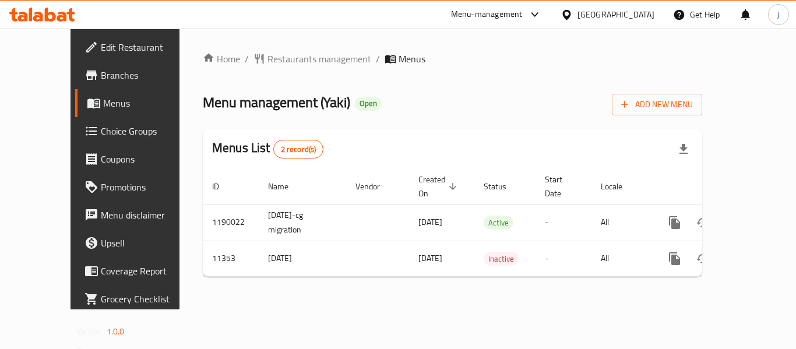
click at [605, 19] on div "[GEOGRAPHIC_DATA]" at bounding box center [607, 15] width 113 height 28
click at [571, 18] on icon at bounding box center [567, 14] width 8 height 10
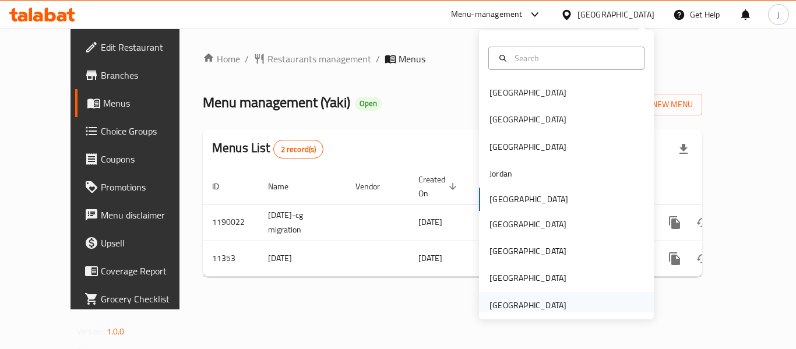
click at [499, 299] on div "[GEOGRAPHIC_DATA]" at bounding box center [528, 305] width 77 height 13
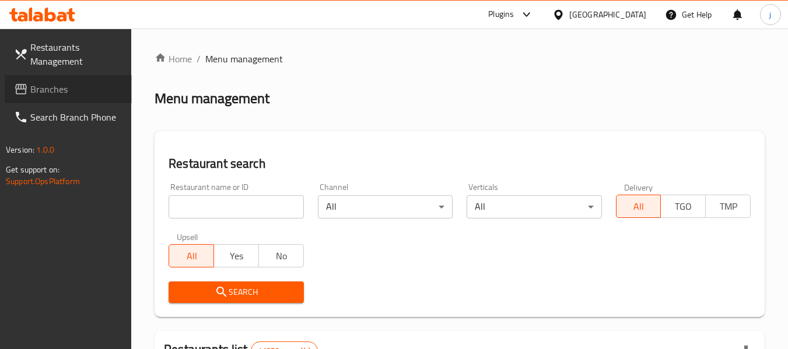
click at [52, 85] on span "Branches" at bounding box center [76, 89] width 92 height 14
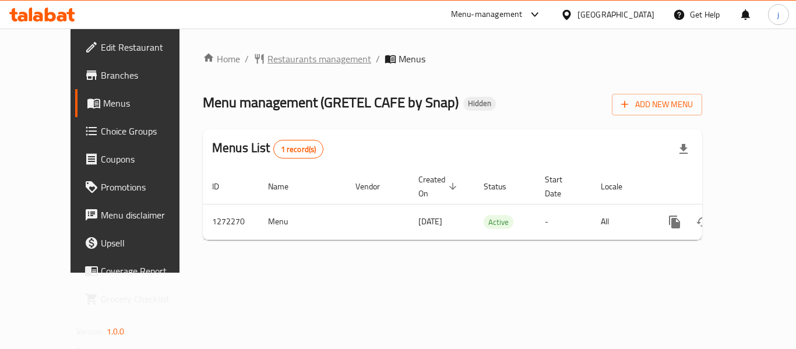
click at [268, 64] on span "Restaurants management" at bounding box center [320, 59] width 104 height 14
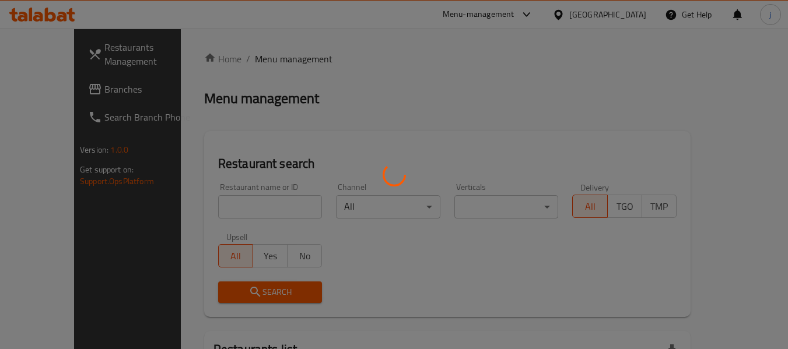
click at [40, 92] on div at bounding box center [394, 174] width 788 height 349
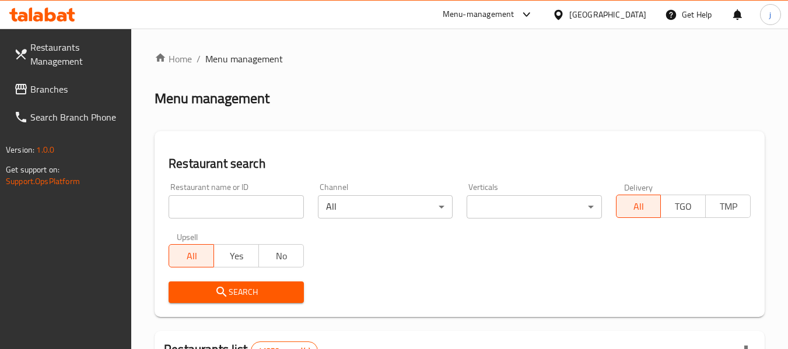
click at [9, 84] on link "Branches" at bounding box center [68, 89] width 127 height 28
